Goal: Information Seeking & Learning: Learn about a topic

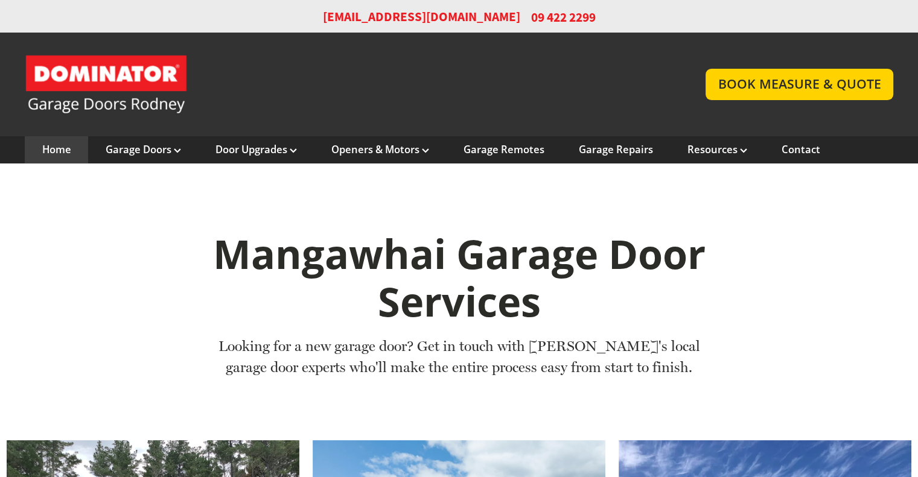
click at [60, 151] on link "Home" at bounding box center [56, 149] width 29 height 13
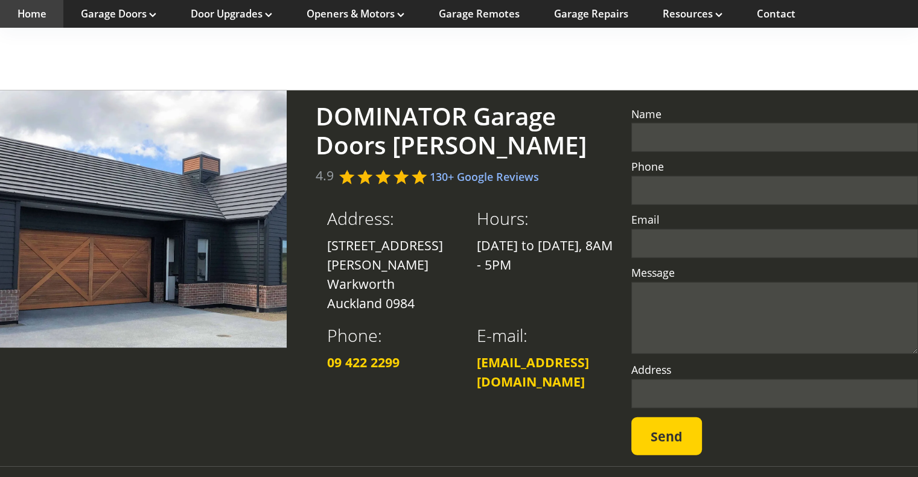
scroll to position [2970, 0]
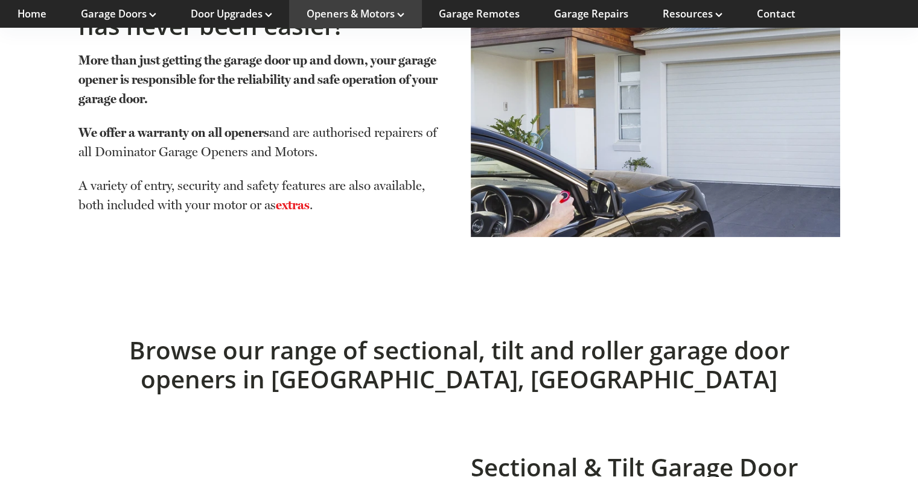
scroll to position [362, 0]
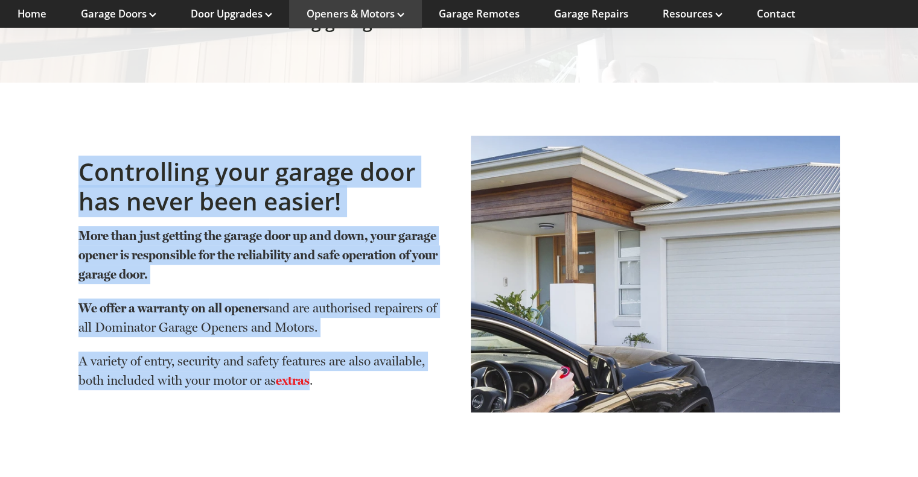
drag, startPoint x: 82, startPoint y: 135, endPoint x: 316, endPoint y: 341, distance: 311.6
click at [316, 341] on div "Controlling your garage door has never been easier! More than just getting the …" at bounding box center [262, 273] width 369 height 232
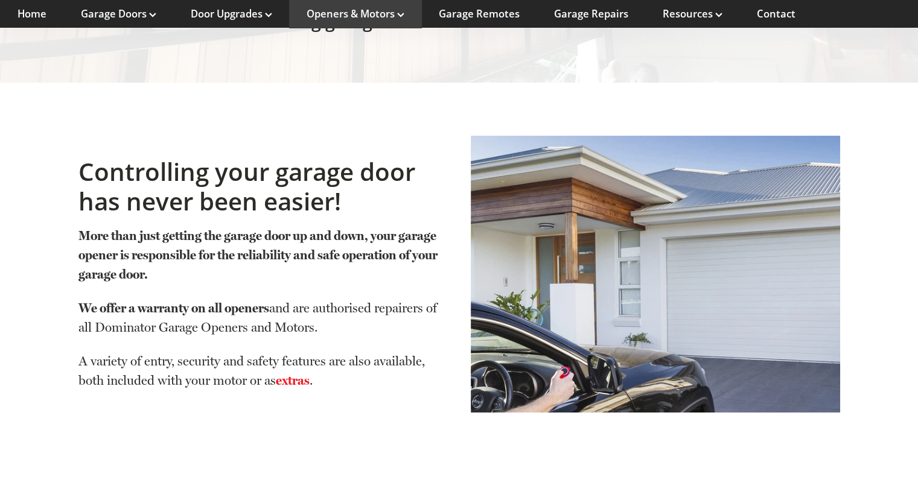
click at [335, 352] on p "A variety of entry, security and safety features are also available, both inclu…" at bounding box center [262, 371] width 369 height 39
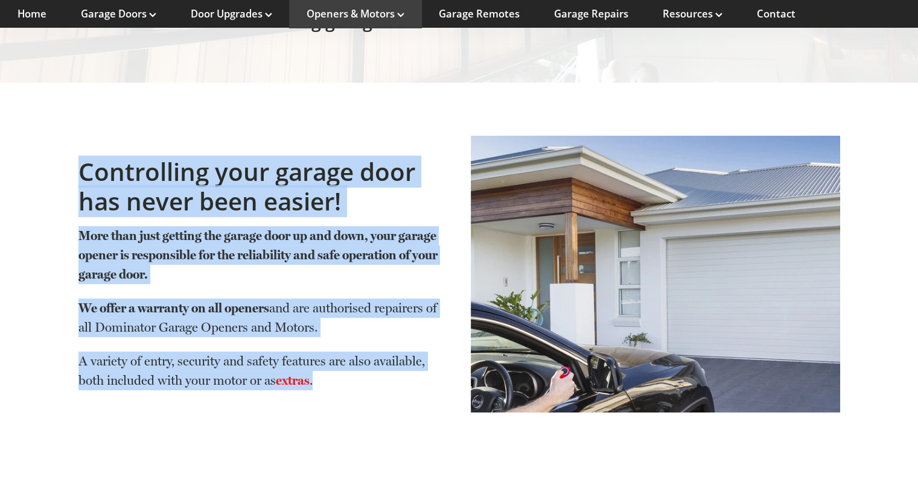
drag, startPoint x: 81, startPoint y: 131, endPoint x: 416, endPoint y: 367, distance: 409.6
click at [416, 367] on div "Controlling your garage door has never been easier! More than just getting the …" at bounding box center [263, 273] width 392 height 311
click at [381, 361] on div "Controlling your garage door has never been easier! More than just getting the …" at bounding box center [262, 273] width 369 height 255
click at [211, 300] on strong "We offer a warranty on all openers" at bounding box center [173, 307] width 191 height 15
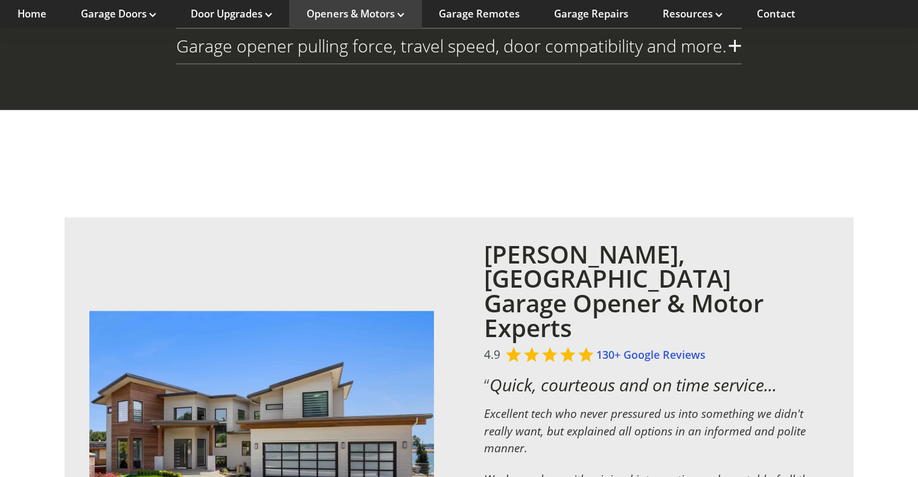
scroll to position [1749, 0]
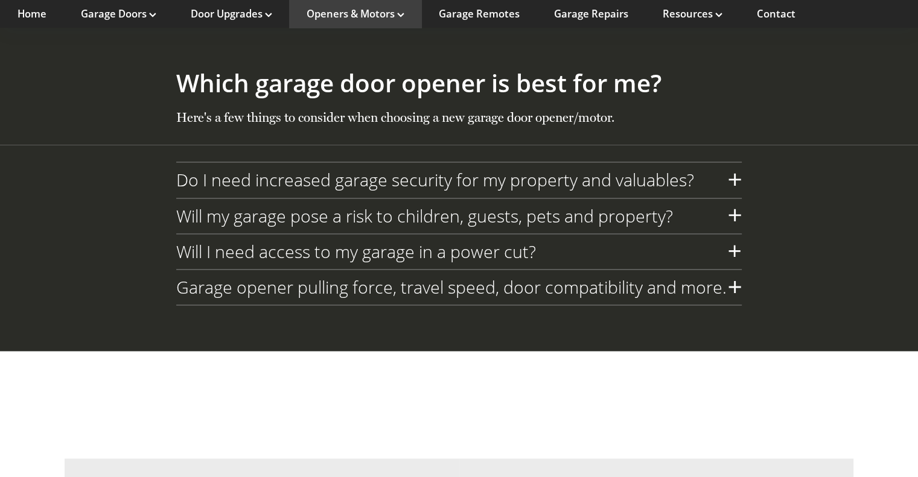
click at [402, 170] on h3 "Do I need increased garage security for my property and valuables?" at bounding box center [435, 180] width 518 height 21
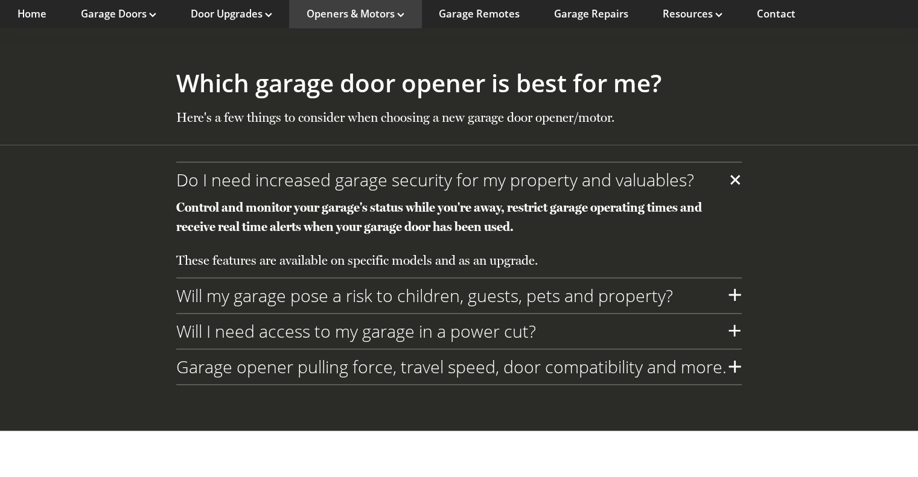
click at [403, 170] on h3 "Do I need increased garage security for my property and valuables?" at bounding box center [435, 180] width 518 height 21
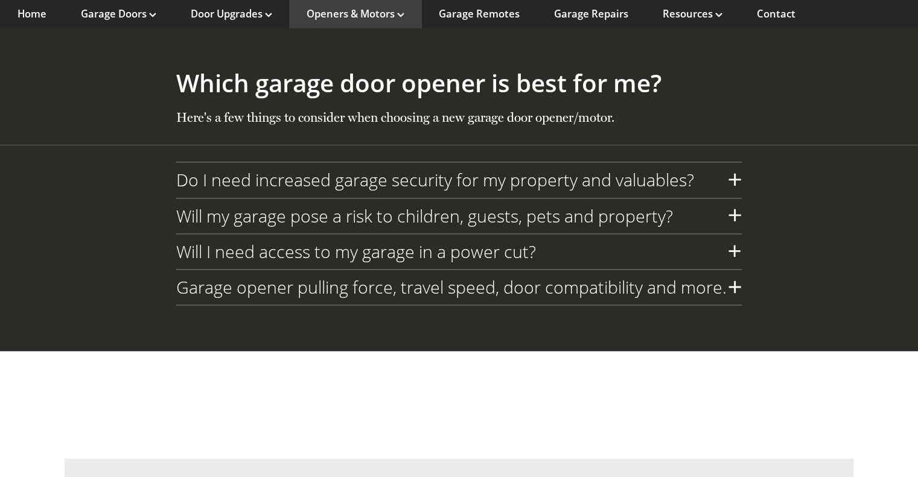
click at [414, 206] on h3 "Will my garage pose a risk to children, guests, pets and property?" at bounding box center [424, 216] width 496 height 21
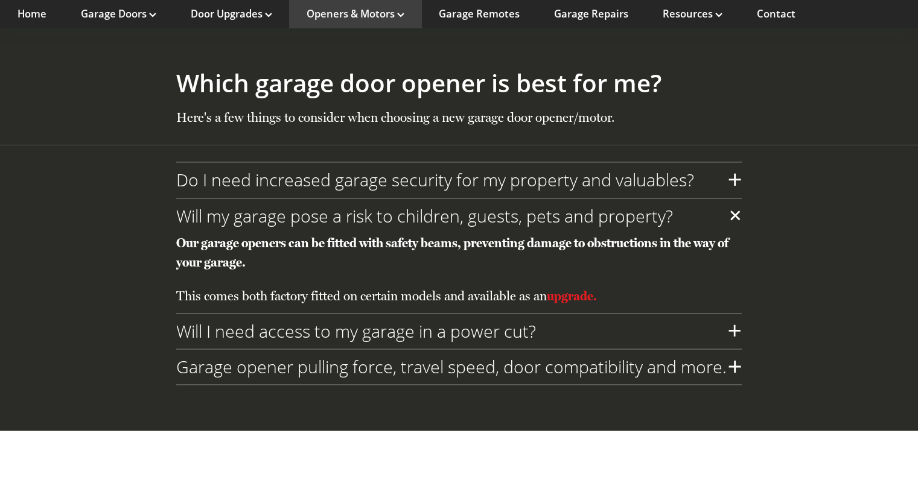
click at [414, 206] on h3 "Will my garage pose a risk to children, guests, pets and property?" at bounding box center [424, 216] width 496 height 21
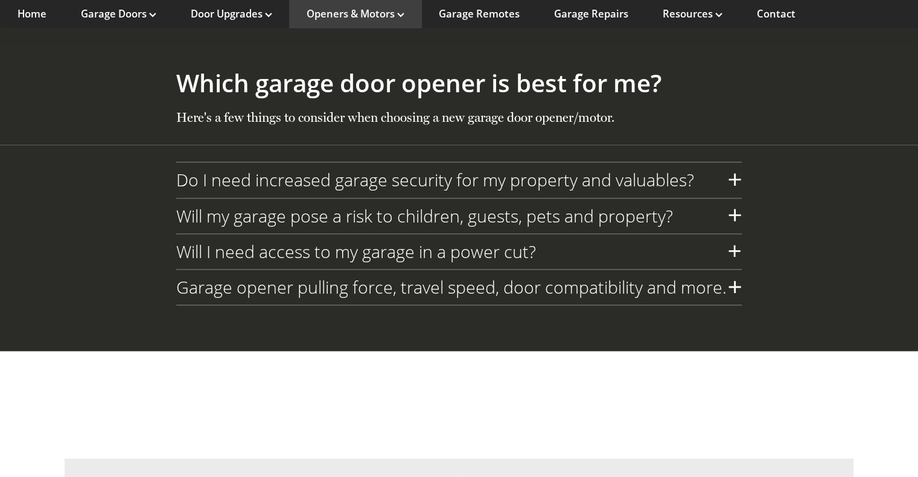
click at [428, 241] on h3 "Will I need access to my garage in a power cut?" at bounding box center [356, 251] width 360 height 21
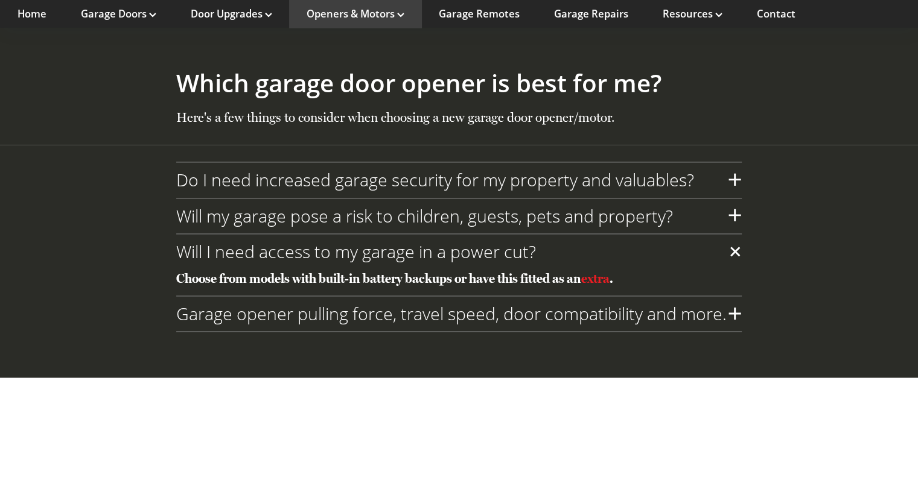
click at [428, 241] on h3 "Will I need access to my garage in a power cut?" at bounding box center [356, 251] width 360 height 21
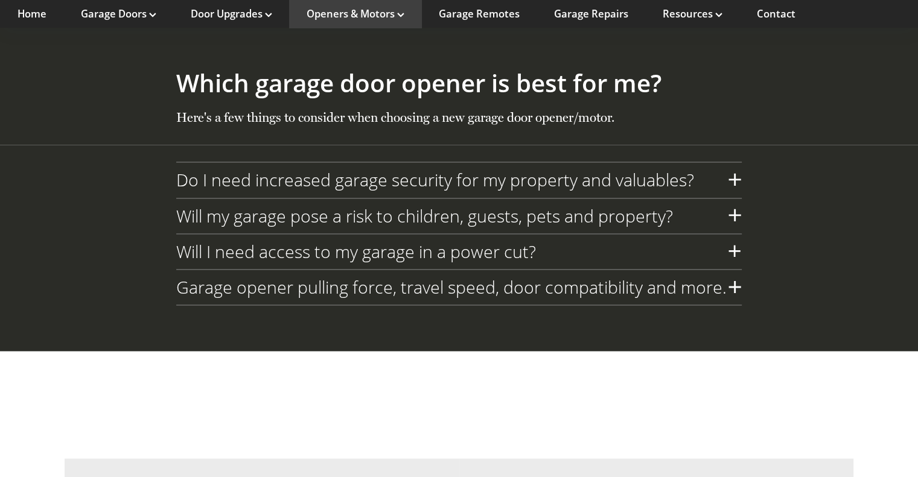
click at [432, 277] on h3 "Garage opener pulling force, travel speed, door compatibility and more." at bounding box center [451, 287] width 550 height 21
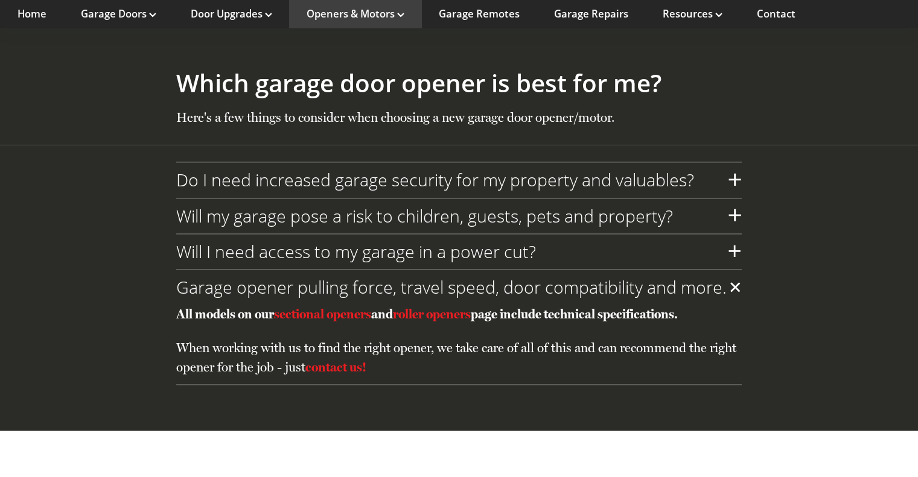
click at [433, 277] on h3 "Garage opener pulling force, travel speed, door compatibility and more." at bounding box center [451, 287] width 550 height 21
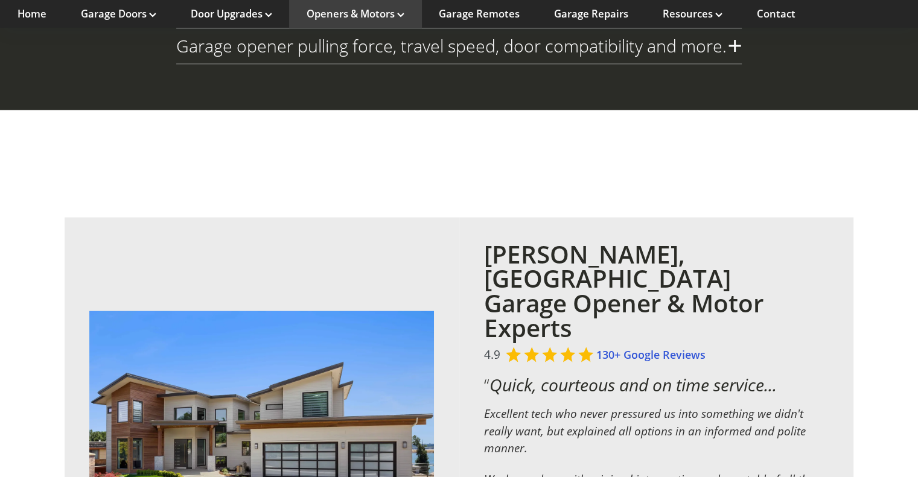
drag, startPoint x: 48, startPoint y: 212, endPoint x: 42, endPoint y: 215, distance: 7.1
click at [48, 217] on div "Rodney, Auckland Garage Opener & Motor Experts 4.9 130+ Google Reviews “ Quick,…" at bounding box center [459, 422] width 918 height 410
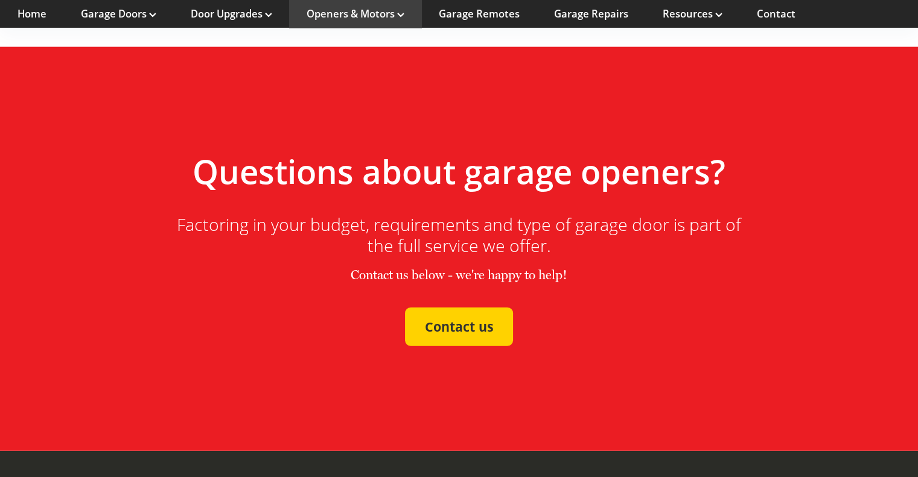
scroll to position [2733, 0]
